Goal: Task Accomplishment & Management: Complete application form

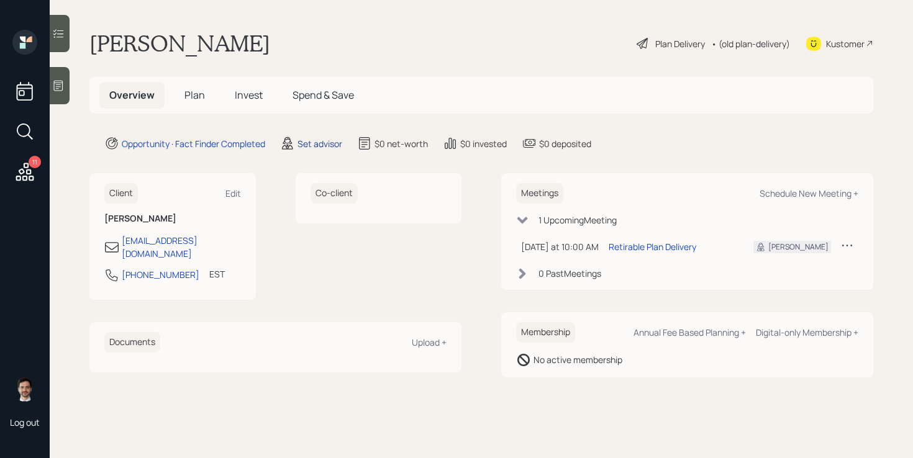
click at [319, 147] on div "Set advisor" at bounding box center [320, 143] width 45 height 13
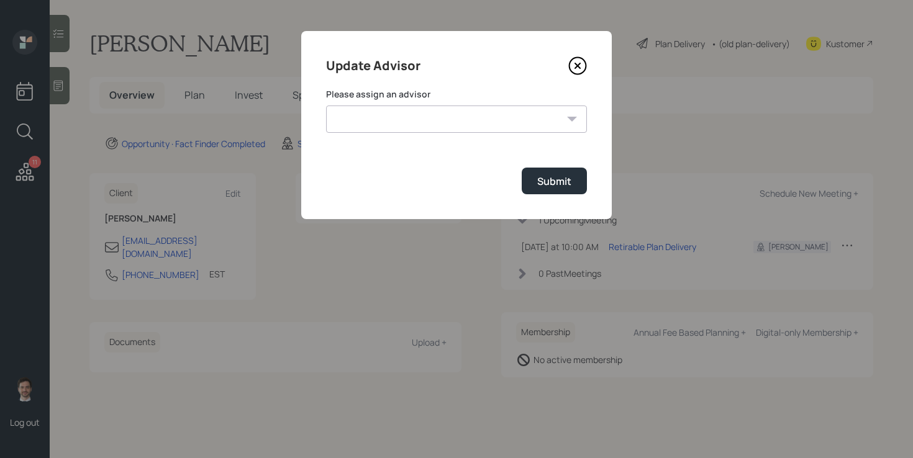
click at [493, 119] on select "[PERSON_NAME] [PERSON_NAME] [PERSON_NAME] End [PERSON_NAME] [PERSON_NAME] [PERS…" at bounding box center [456, 119] width 261 height 27
select select "ef6b64e1-8f62-4a74-b865-a7df4b35b836"
click at [326, 106] on select "[PERSON_NAME] [PERSON_NAME] [PERSON_NAME] End [PERSON_NAME] [PERSON_NAME] [PERS…" at bounding box center [456, 119] width 261 height 27
click at [544, 176] on div "Submit" at bounding box center [554, 182] width 34 height 14
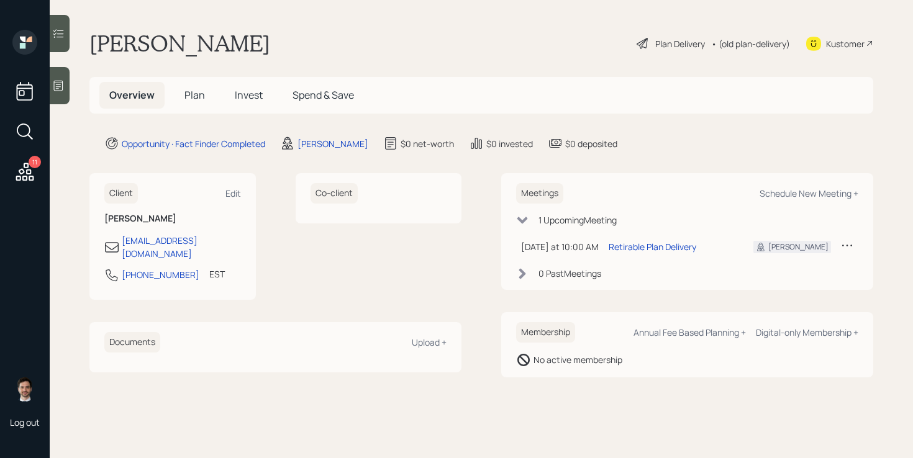
click at [195, 93] on span "Plan" at bounding box center [195, 95] width 21 height 14
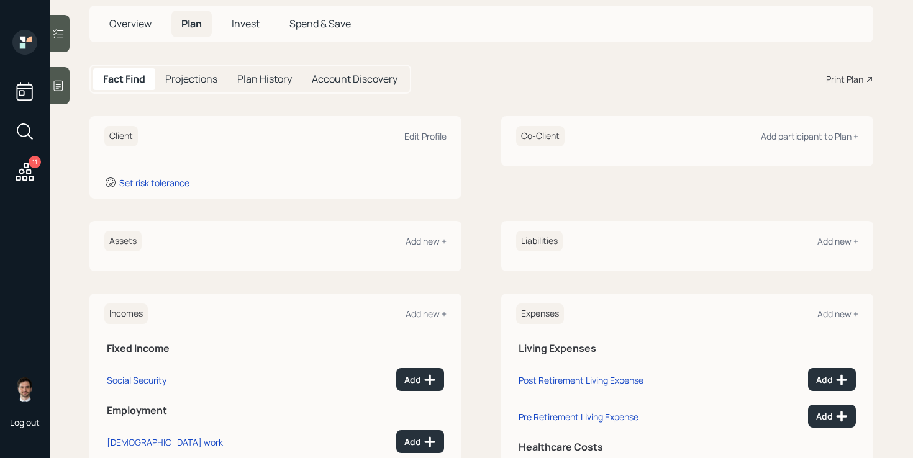
scroll to position [96, 0]
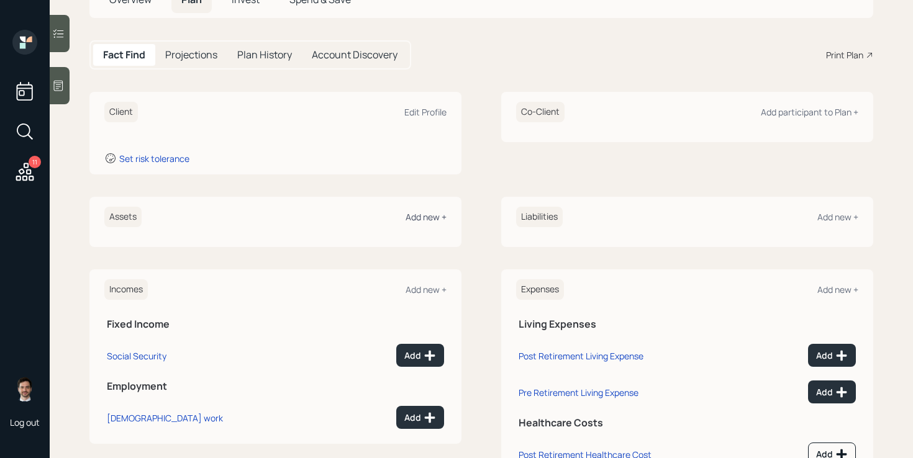
click at [424, 219] on div "Add new +" at bounding box center [426, 217] width 41 height 12
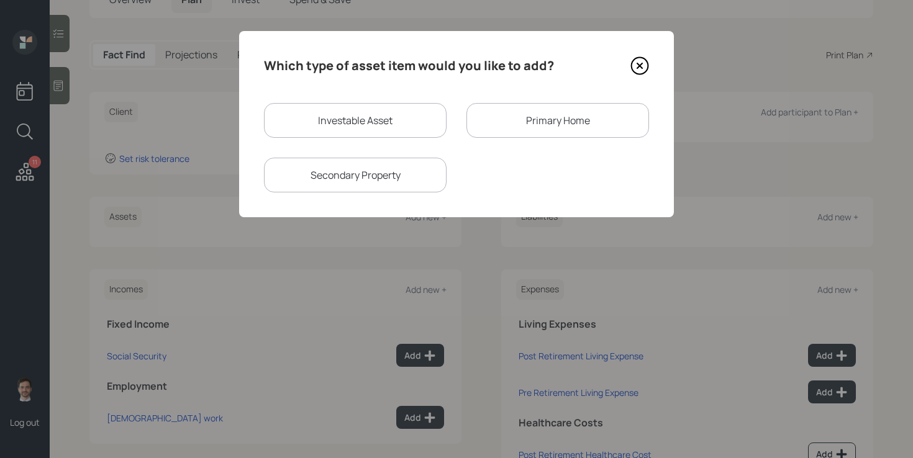
click at [375, 123] on div "Investable Asset" at bounding box center [355, 120] width 183 height 35
select select "taxable"
select select "balanced"
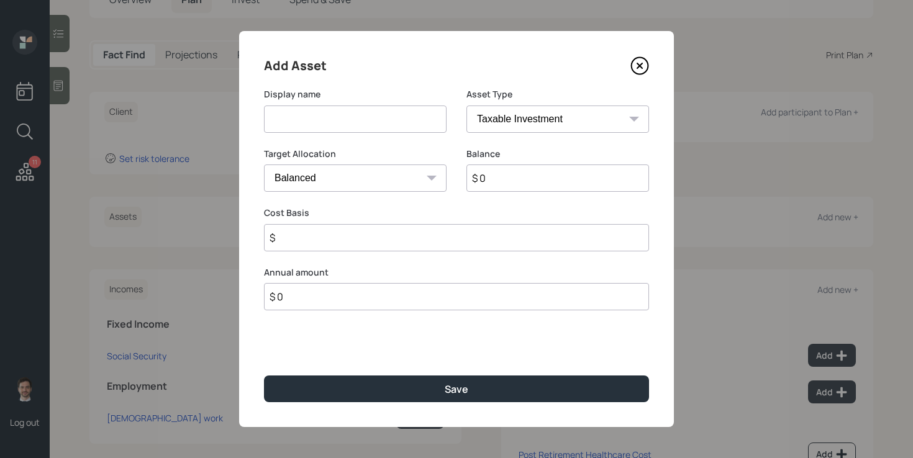
click at [375, 123] on input at bounding box center [355, 119] width 183 height 27
type input "Savings"
type input "$ 300,000"
click at [264, 376] on button "Save" at bounding box center [456, 389] width 385 height 27
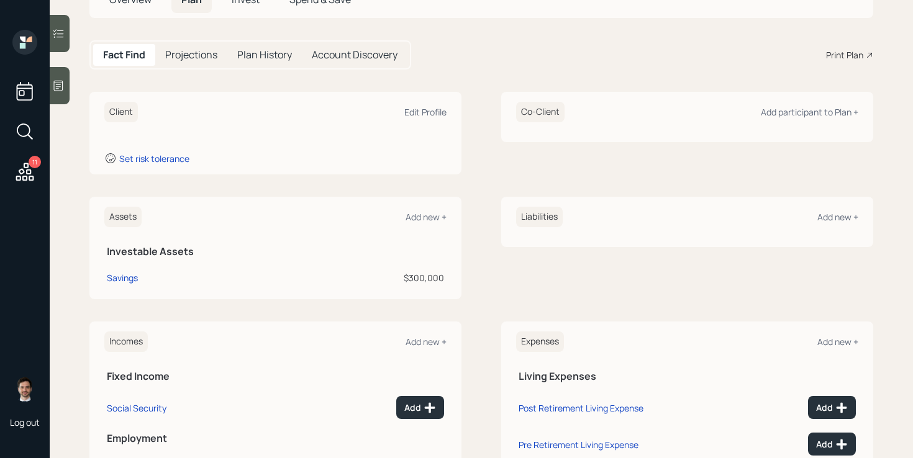
click at [27, 175] on icon at bounding box center [25, 172] width 22 height 22
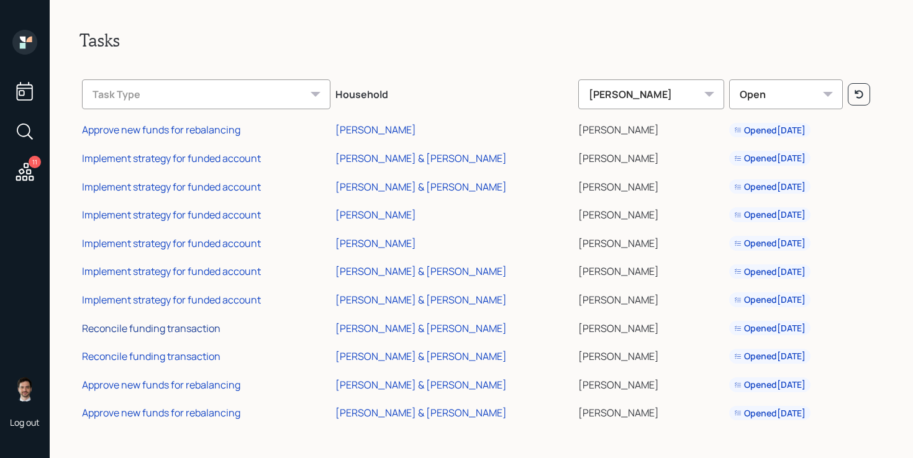
click at [200, 331] on div "Reconcile funding transaction" at bounding box center [151, 329] width 139 height 14
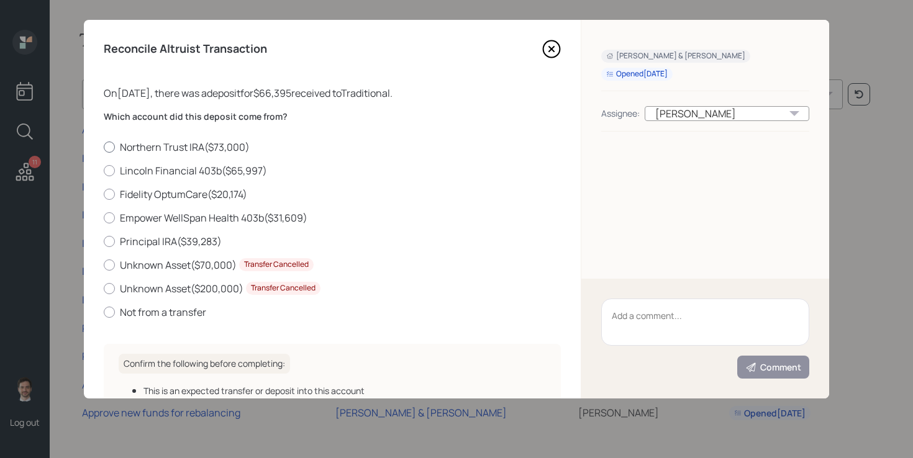
click at [213, 150] on label "Northern Trust IRA ( $73,000 )" at bounding box center [332, 147] width 457 height 14
click at [104, 147] on input "Northern Trust IRA ( $73,000 )" at bounding box center [103, 147] width 1 height 1
radio input "true"
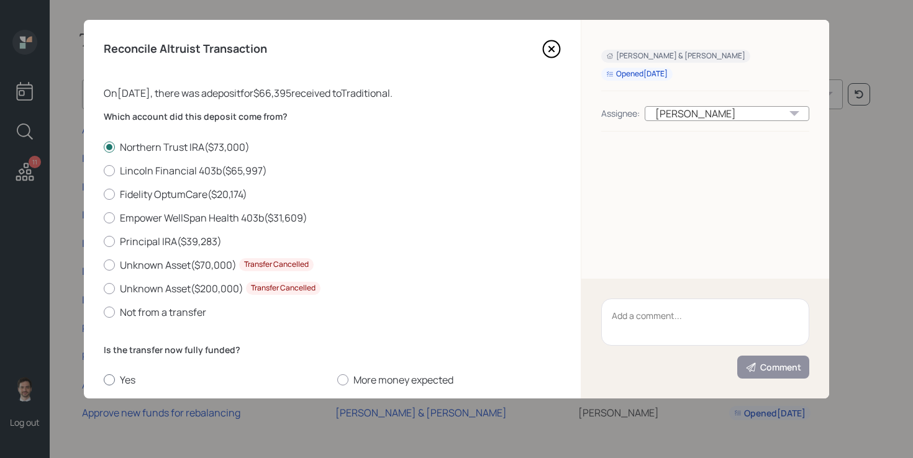
click at [132, 383] on label "Yes" at bounding box center [216, 380] width 224 height 14
click at [104, 381] on input "Yes" at bounding box center [103, 380] width 1 height 1
radio input "true"
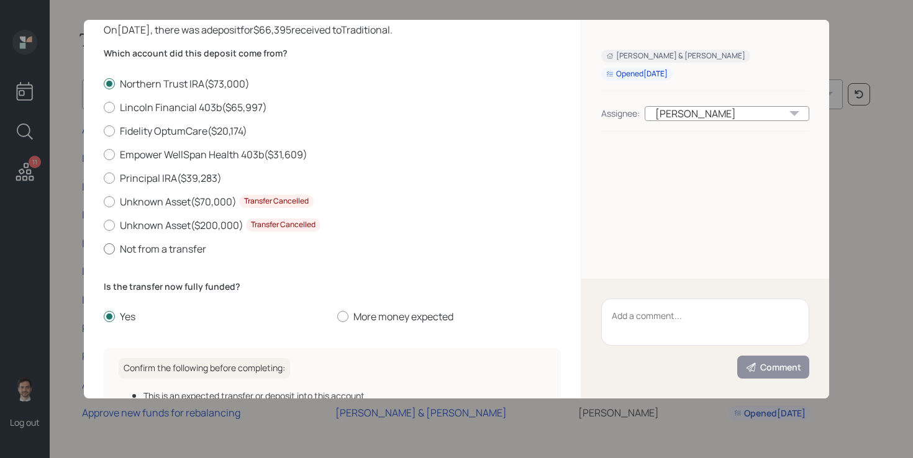
scroll to position [65, 0]
click at [180, 118] on div "Northern Trust IRA ( $73,000 ) Lincoln Financial 403b ( $65,997 ) Fidelity Optu…" at bounding box center [332, 165] width 457 height 179
click at [183, 104] on label "Lincoln Financial 403b ( $65,997 )" at bounding box center [332, 106] width 457 height 14
click at [104, 106] on input "Lincoln Financial 403b ( $65,997 )" at bounding box center [103, 106] width 1 height 1
radio input "true"
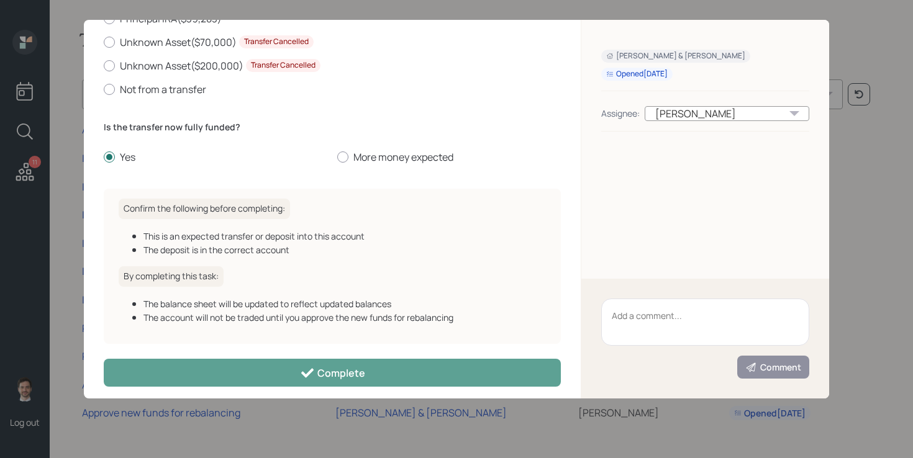
scroll to position [232, 0]
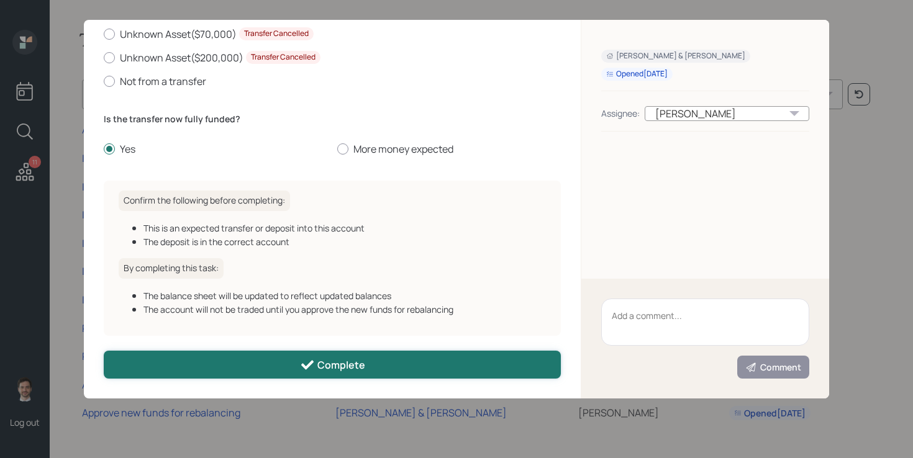
click at [277, 360] on button "Complete" at bounding box center [332, 365] width 457 height 28
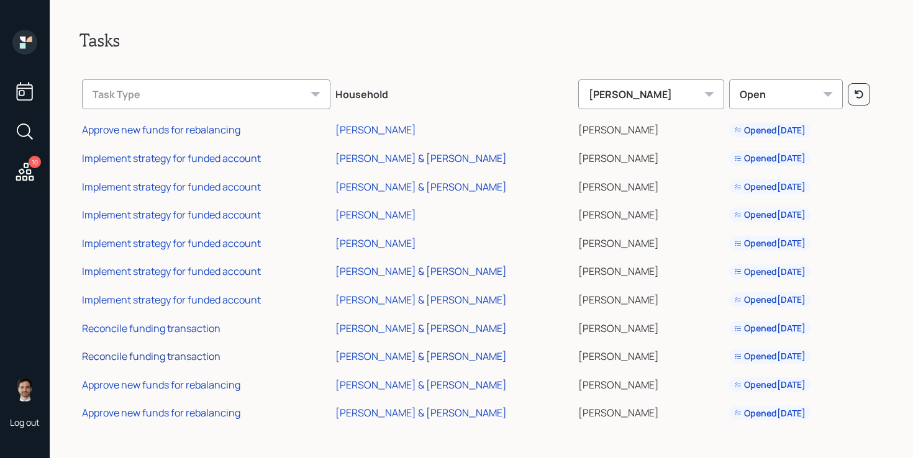
click at [187, 351] on div "Reconcile funding transaction" at bounding box center [151, 357] width 139 height 14
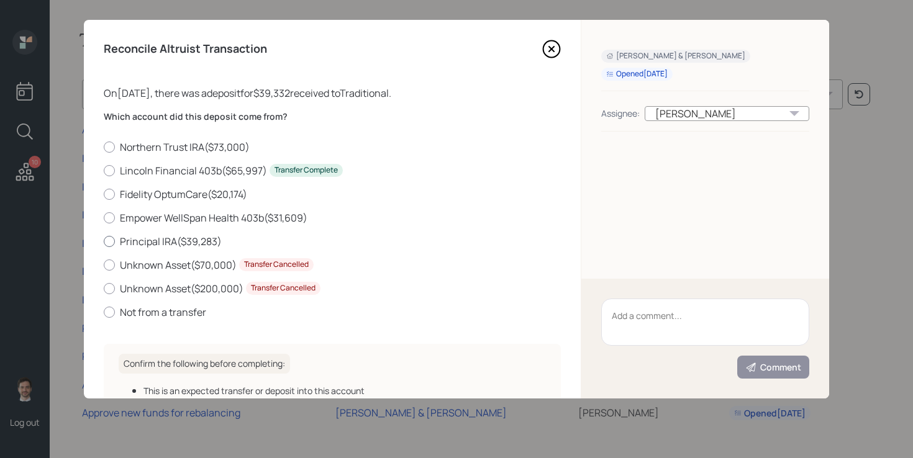
click at [191, 246] on label "Principal [PERSON_NAME] ( $39,283 )" at bounding box center [332, 242] width 457 height 14
click at [104, 242] on input "Principal [PERSON_NAME] ( $39,283 )" at bounding box center [103, 241] width 1 height 1
radio input "true"
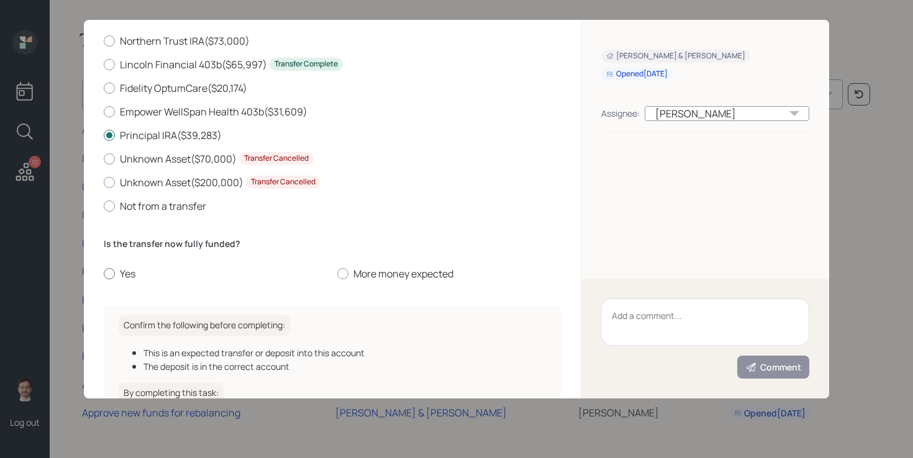
click at [130, 269] on label "Yes" at bounding box center [216, 274] width 224 height 14
click at [104, 274] on input "Yes" at bounding box center [103, 274] width 1 height 1
radio input "true"
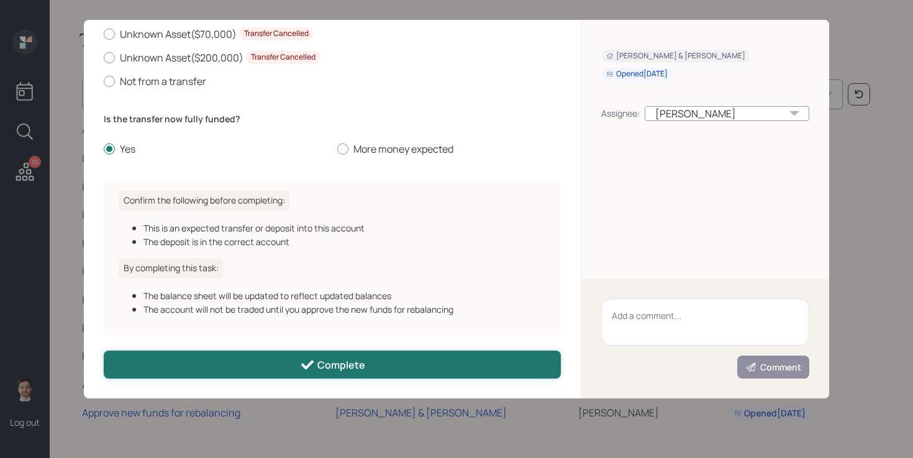
click at [223, 370] on button "Complete" at bounding box center [332, 365] width 457 height 28
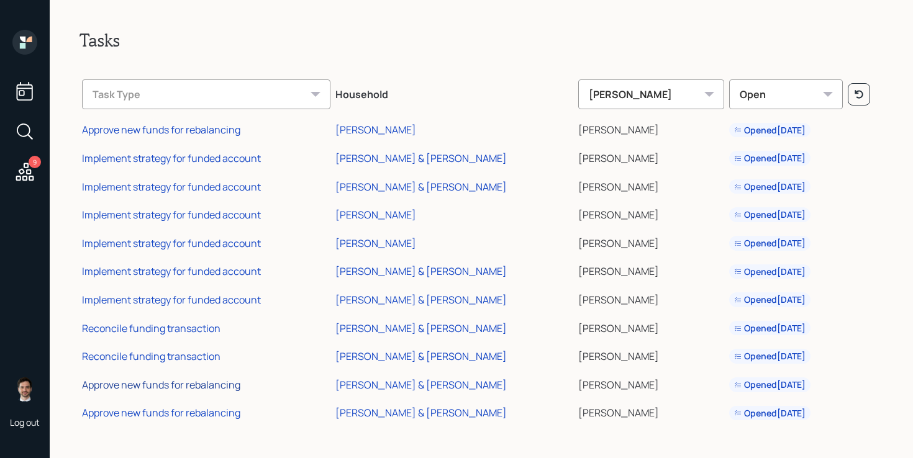
click at [211, 386] on div "Approve new funds for rebalancing" at bounding box center [161, 385] width 158 height 14
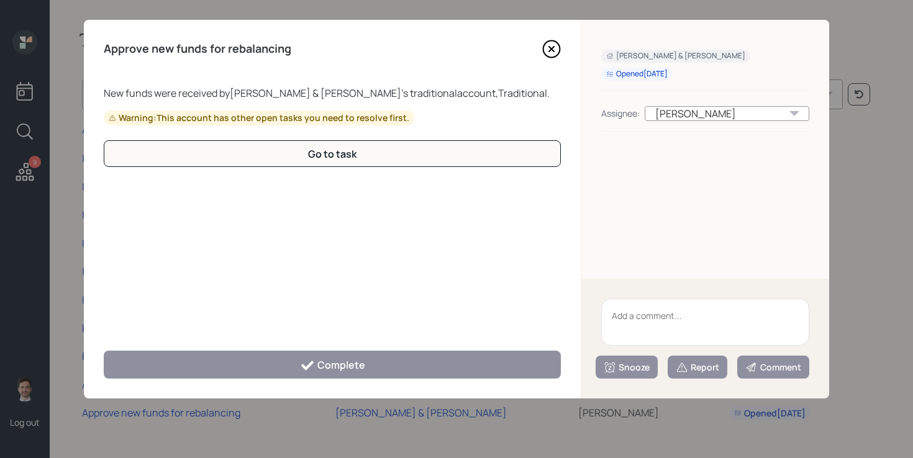
click at [553, 50] on icon at bounding box center [551, 49] width 5 height 5
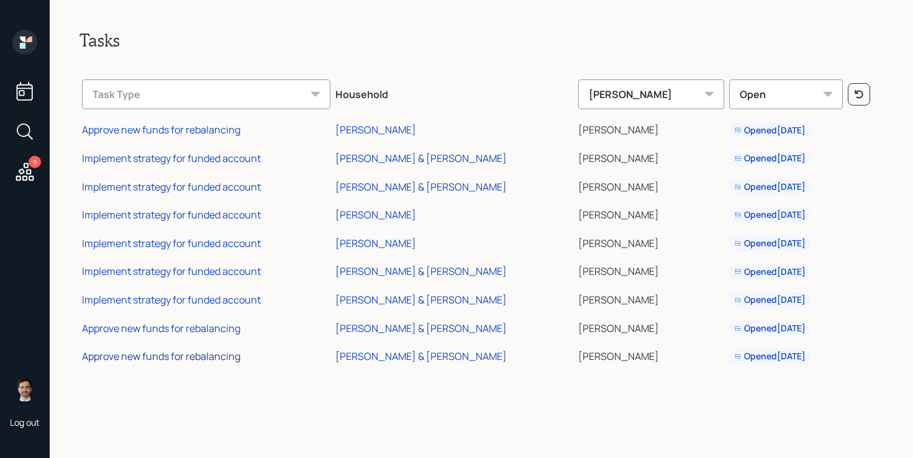
click at [163, 361] on div "Approve new funds for rebalancing" at bounding box center [161, 357] width 158 height 14
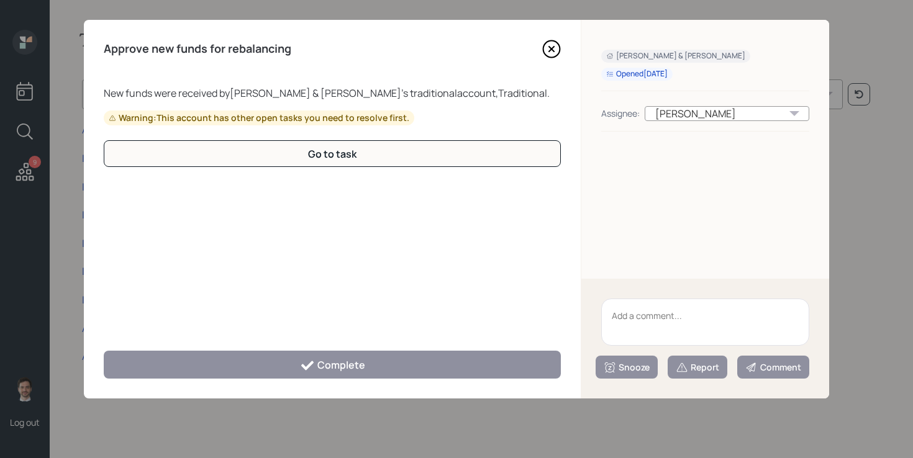
click at [554, 50] on icon at bounding box center [551, 49] width 19 height 19
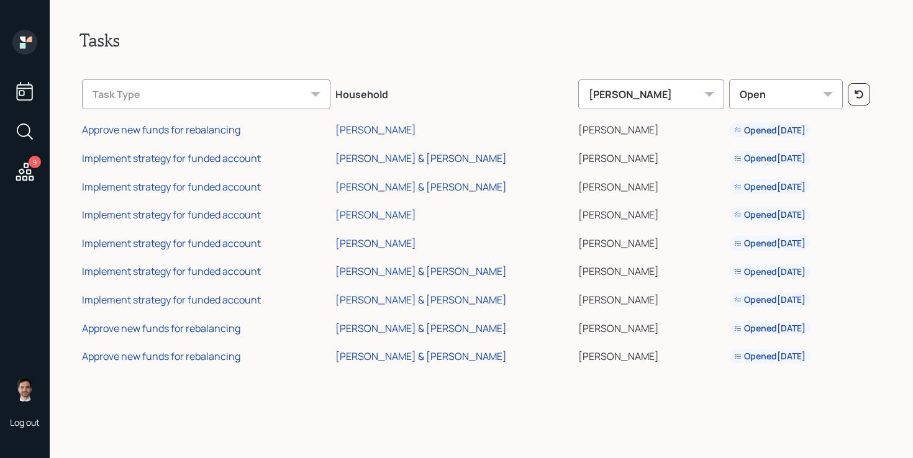
click at [178, 335] on td "Approve new funds for rebalancing" at bounding box center [206, 326] width 253 height 29
click at [182, 332] on div "Approve new funds for rebalancing" at bounding box center [161, 329] width 158 height 14
